Goal: Information Seeking & Learning: Find specific fact

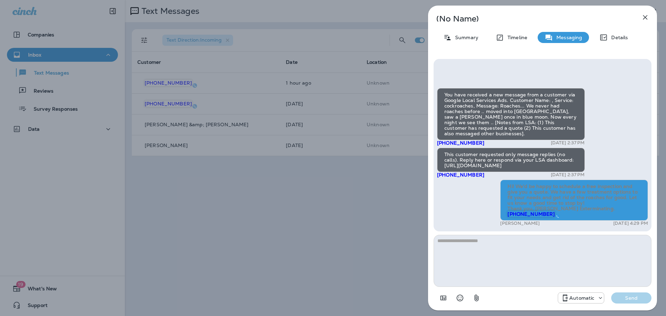
click at [645, 18] on icon "button" at bounding box center [645, 17] width 8 height 8
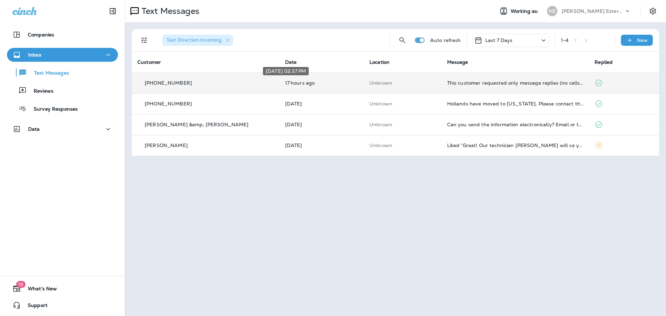
click at [319, 83] on p "17 hours ago" at bounding box center [321, 83] width 73 height 6
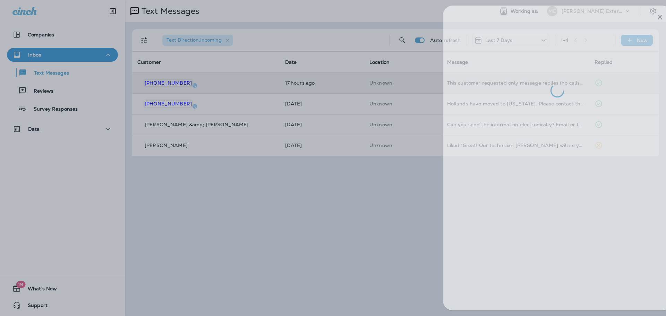
click at [359, 242] on div at bounding box center [348, 158] width 666 height 316
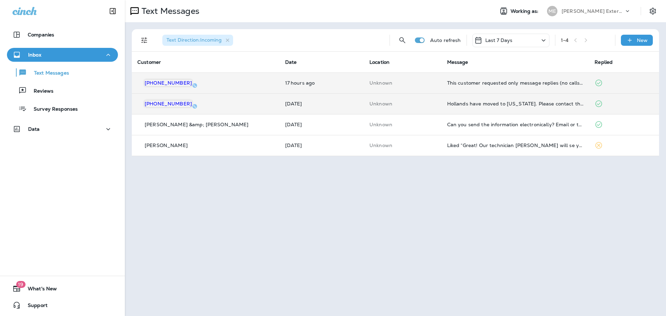
click at [421, 99] on td "Unknown" at bounding box center [403, 103] width 78 height 21
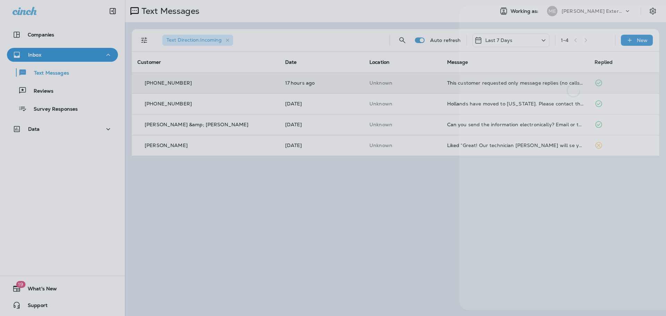
click at [369, 234] on div at bounding box center [364, 158] width 666 height 316
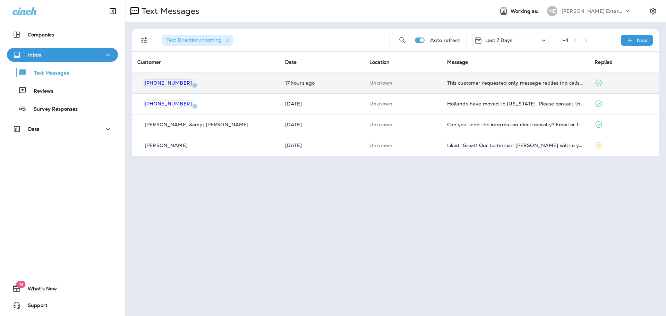
click at [400, 87] on td "Unknown" at bounding box center [403, 82] width 78 height 21
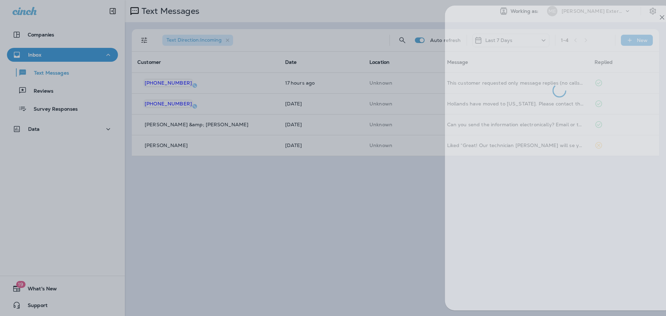
click at [332, 214] on div at bounding box center [350, 158] width 666 height 316
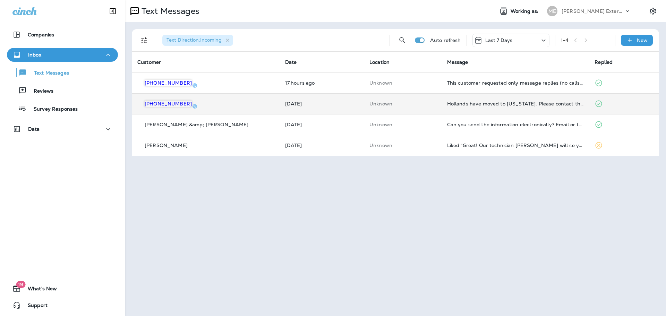
click at [410, 109] on td "Unknown" at bounding box center [403, 103] width 78 height 21
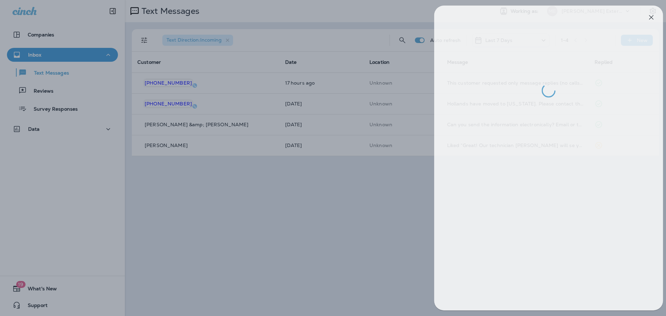
click at [321, 207] on div at bounding box center [339, 158] width 666 height 316
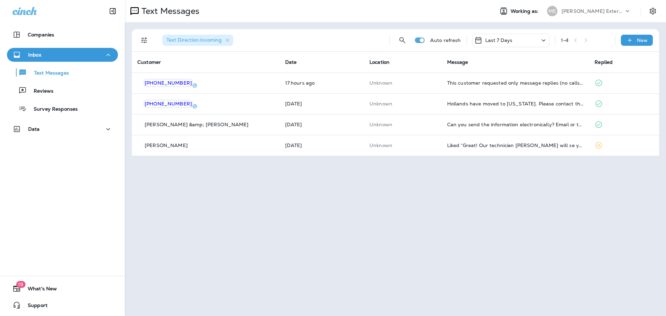
click at [333, 79] on td "17 hours ago" at bounding box center [322, 82] width 84 height 21
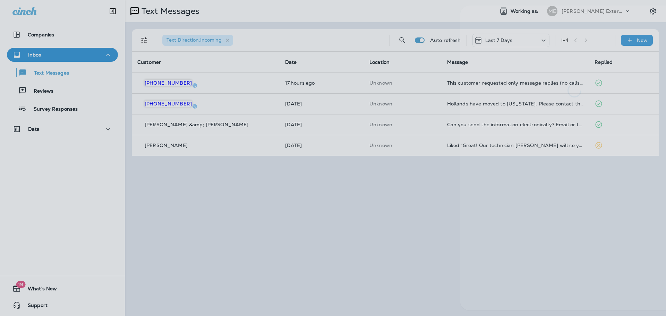
click at [400, 228] on div at bounding box center [365, 158] width 666 height 316
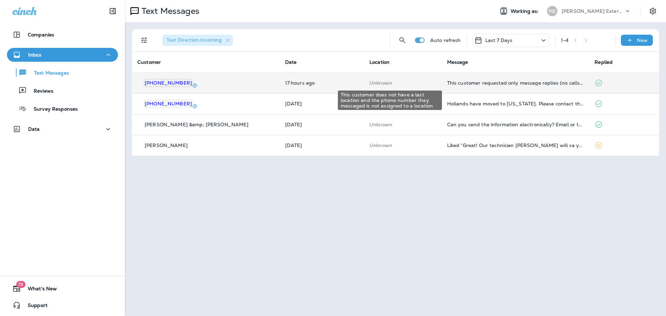
click at [380, 80] on p "Unknown" at bounding box center [402, 83] width 67 height 6
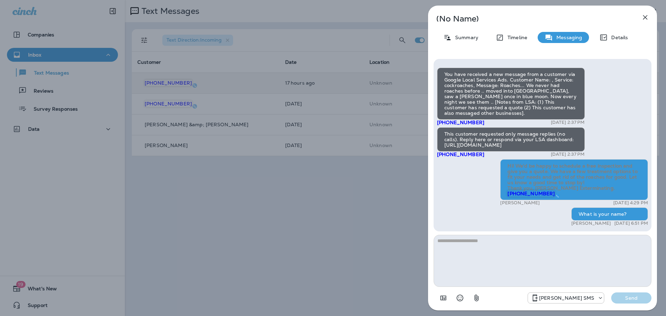
click at [374, 210] on div "(No Name) Summary Timeline Messaging Details You have received a new message fr…" at bounding box center [333, 158] width 666 height 316
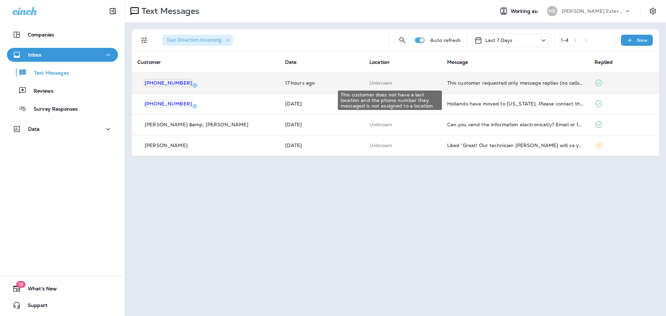
click at [423, 82] on p "Unknown" at bounding box center [402, 83] width 67 height 6
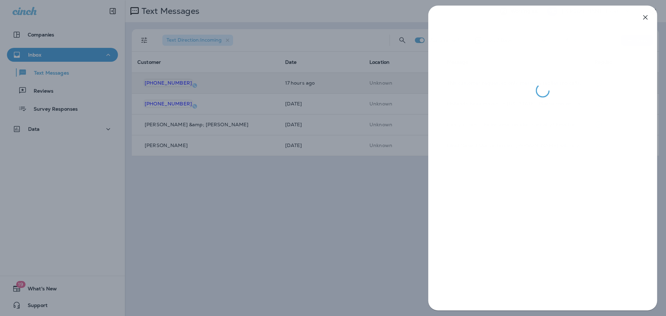
click at [325, 216] on div at bounding box center [333, 158] width 666 height 316
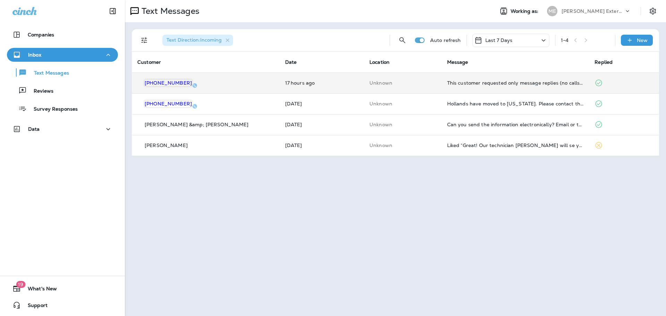
click at [421, 106] on td "Unknown" at bounding box center [403, 103] width 78 height 21
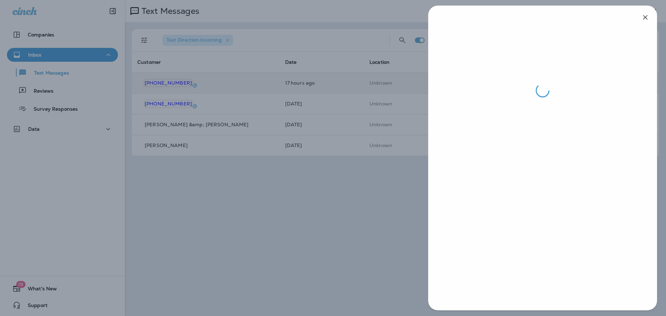
click at [332, 237] on div at bounding box center [333, 158] width 666 height 316
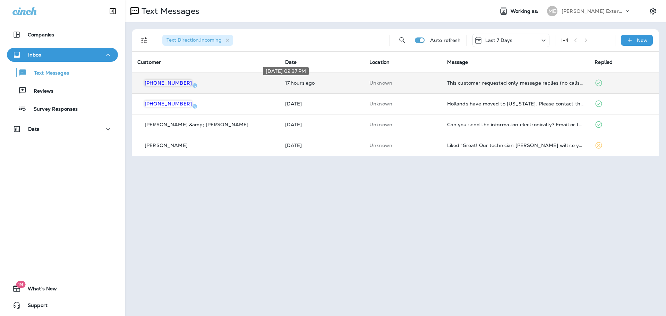
click at [334, 85] on p "17 hours ago" at bounding box center [321, 83] width 73 height 6
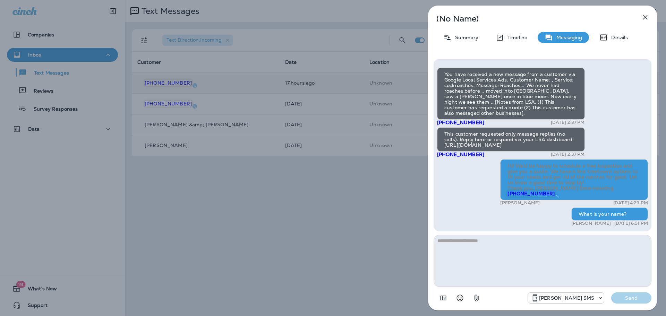
click at [176, 235] on div "(No Name) Summary Timeline Messaging Details You have received a new message fr…" at bounding box center [333, 158] width 666 height 316
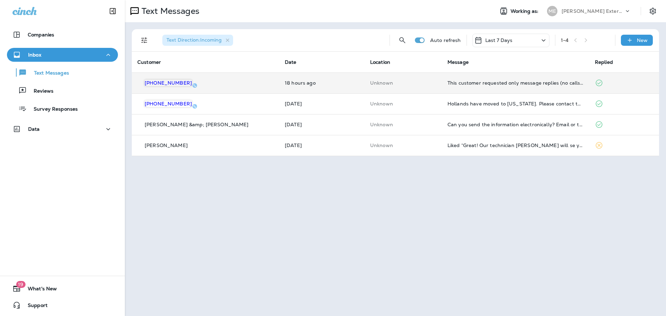
click at [389, 88] on td "Unknown" at bounding box center [402, 82] width 77 height 21
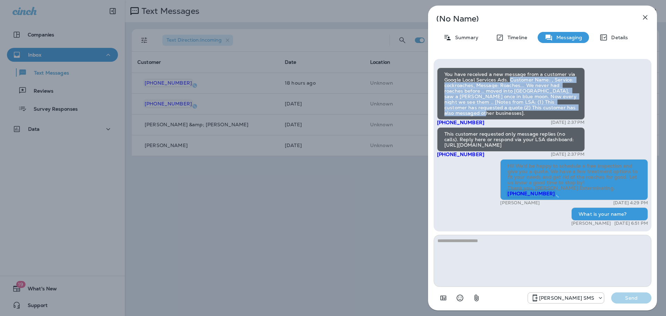
drag, startPoint x: 508, startPoint y: 89, endPoint x: 548, endPoint y: 104, distance: 41.7
click at [563, 117] on div "You have received a new message from a customer via Google Local Services Ads. …" at bounding box center [511, 94] width 148 height 52
copy div "Customer Name: , Service: cockroaches, Message: Roaches... We never had roaches…"
drag, startPoint x: 444, startPoint y: 139, endPoint x: 538, endPoint y: 152, distance: 95.3
click at [538, 152] on div "This customer requested only message replies (no calls). Reply here or respond …" at bounding box center [511, 139] width 148 height 24
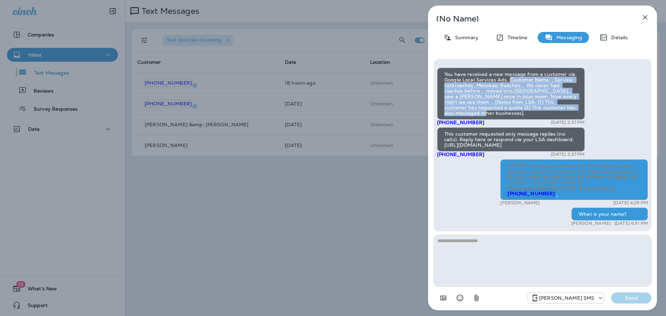
copy div "This customer requested only message replies (no calls). Reply here or respond …"
